Goal: Information Seeking & Learning: Learn about a topic

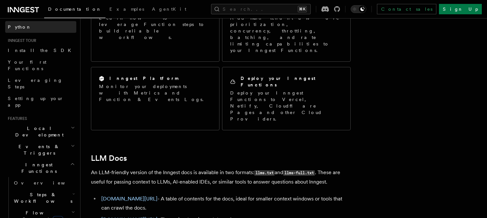
scroll to position [52, 0]
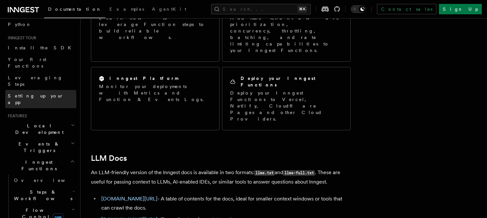
click at [45, 93] on span "Setting up your app" at bounding box center [36, 99] width 56 height 12
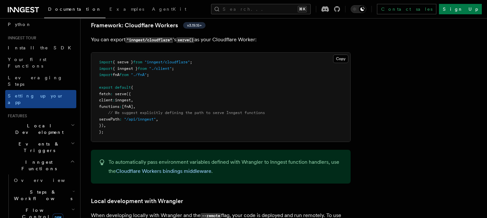
scroll to position [1156, 0]
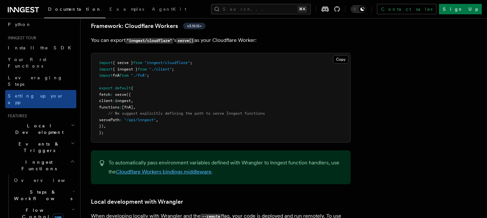
click at [183, 169] on link "Cloudflare Workers bindings middleware" at bounding box center [164, 172] width 96 height 6
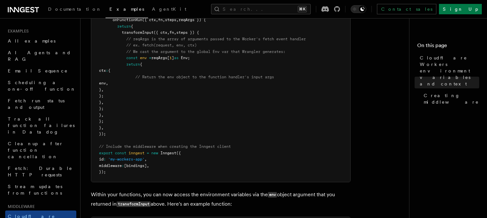
scroll to position [82, 0]
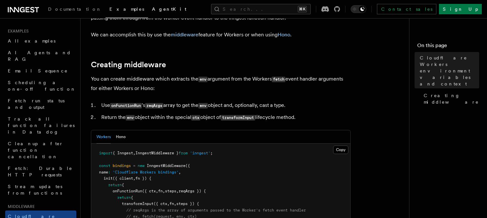
click at [152, 9] on span "AgentKit" at bounding box center [169, 8] width 34 height 5
